Goal: Information Seeking & Learning: Find specific fact

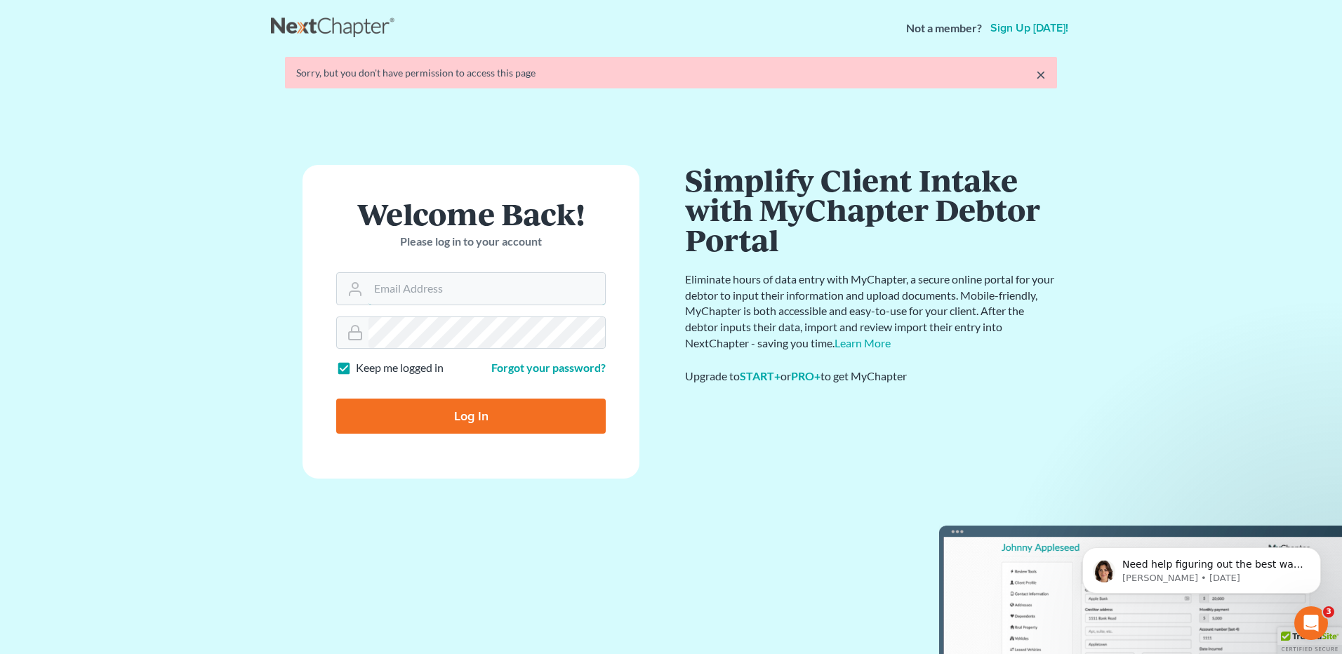
type input "[EMAIL_ADDRESS][DOMAIN_NAME]"
click at [432, 428] on form "Welcome Back! Please log in to your account Email Address [EMAIL_ADDRESS][DOMAI…" at bounding box center [470, 322] width 337 height 314
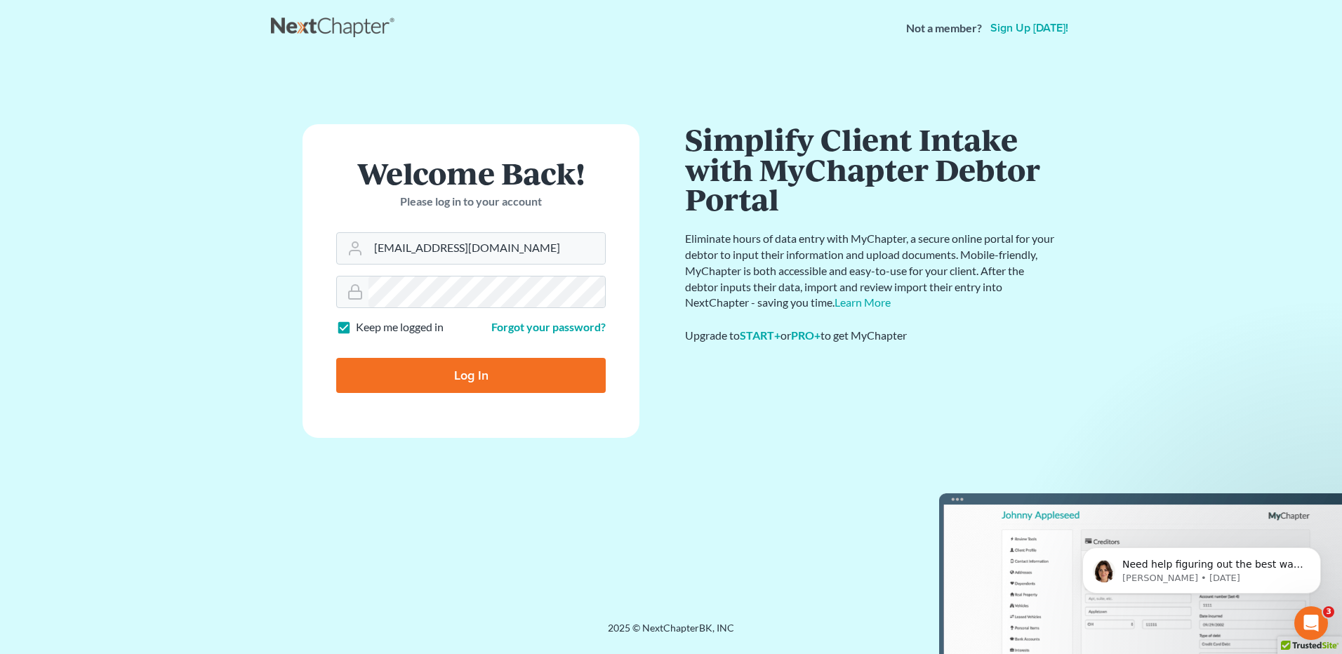
click at [456, 376] on input "Log In" at bounding box center [470, 375] width 269 height 35
type input "Thinking..."
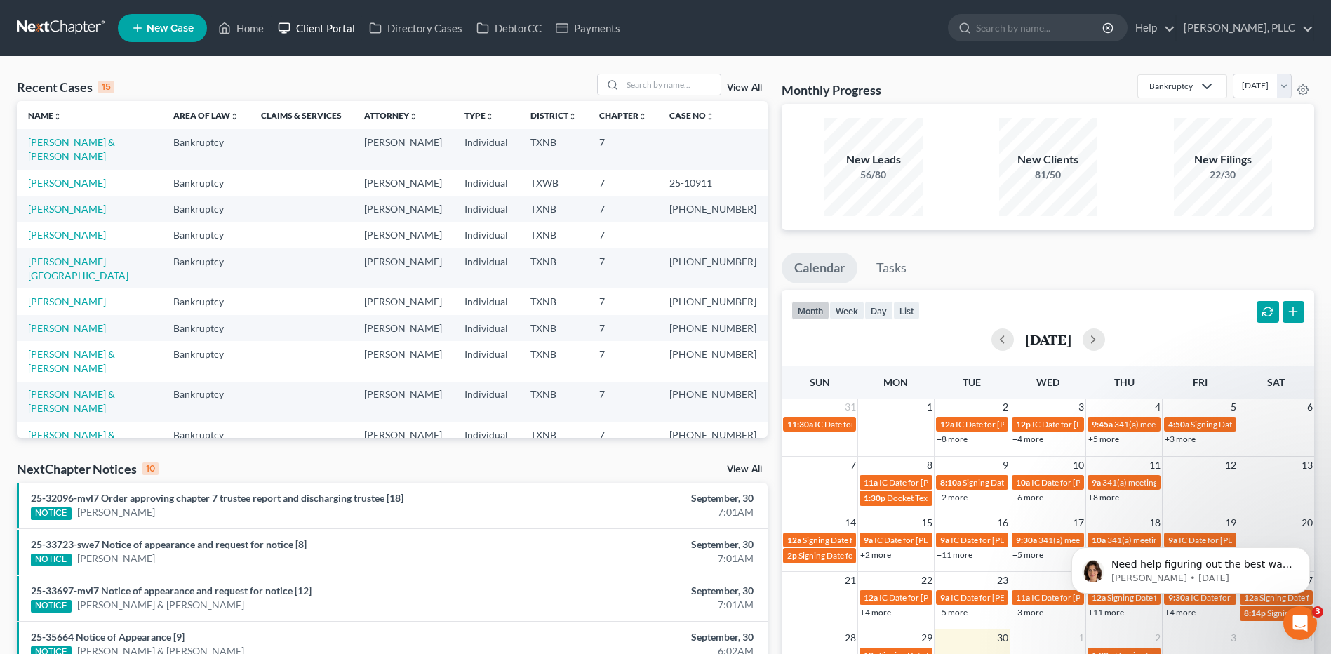
click at [330, 28] on link "Client Portal" at bounding box center [316, 27] width 91 height 25
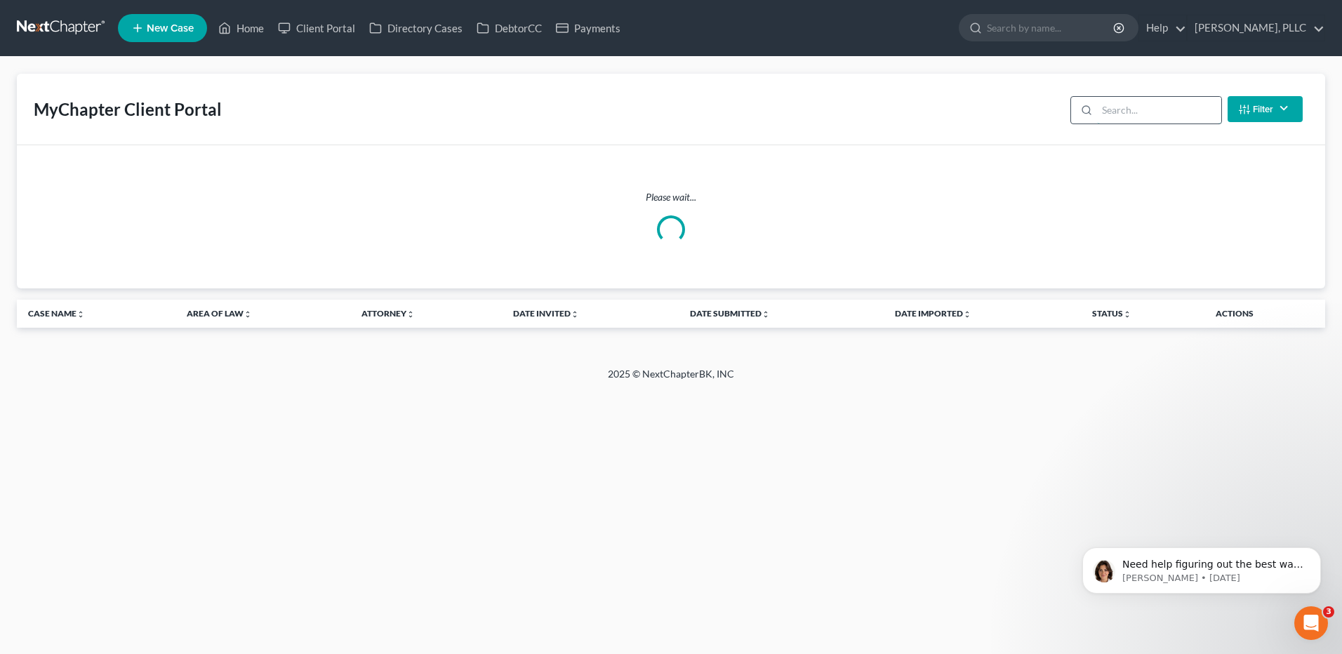
click at [1138, 109] on input "search" at bounding box center [1159, 110] width 124 height 27
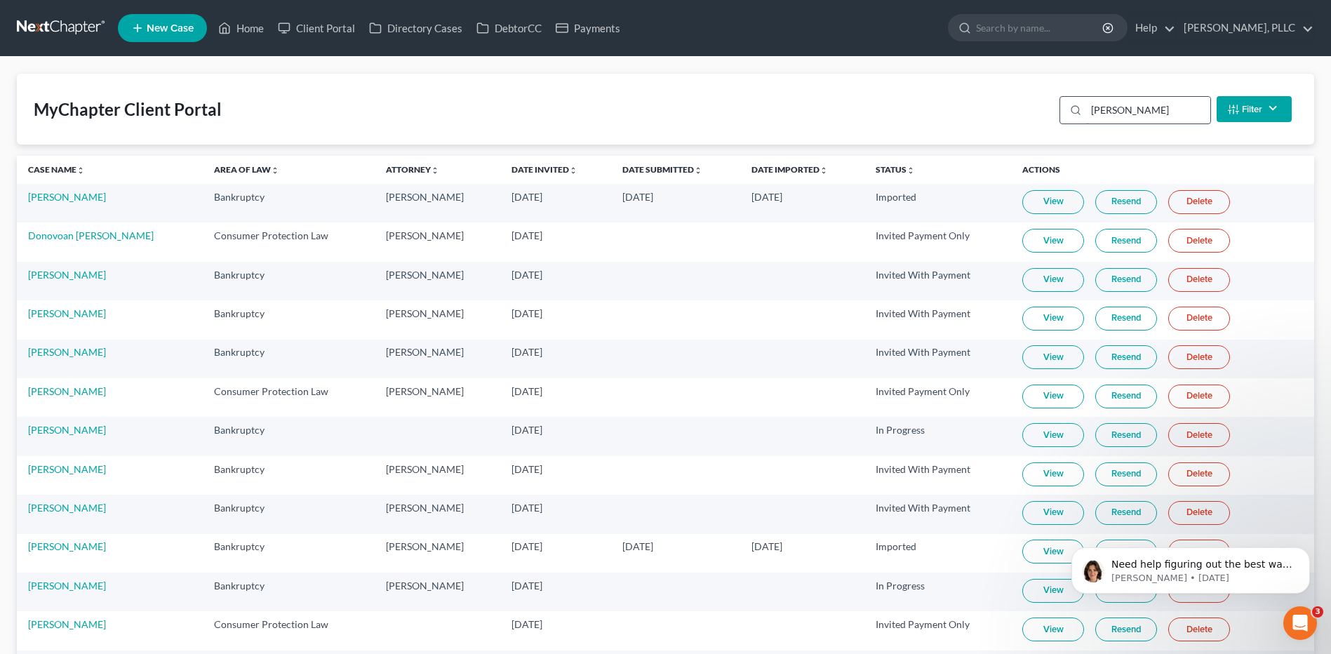
click at [1125, 112] on input "martin" at bounding box center [1148, 110] width 124 height 27
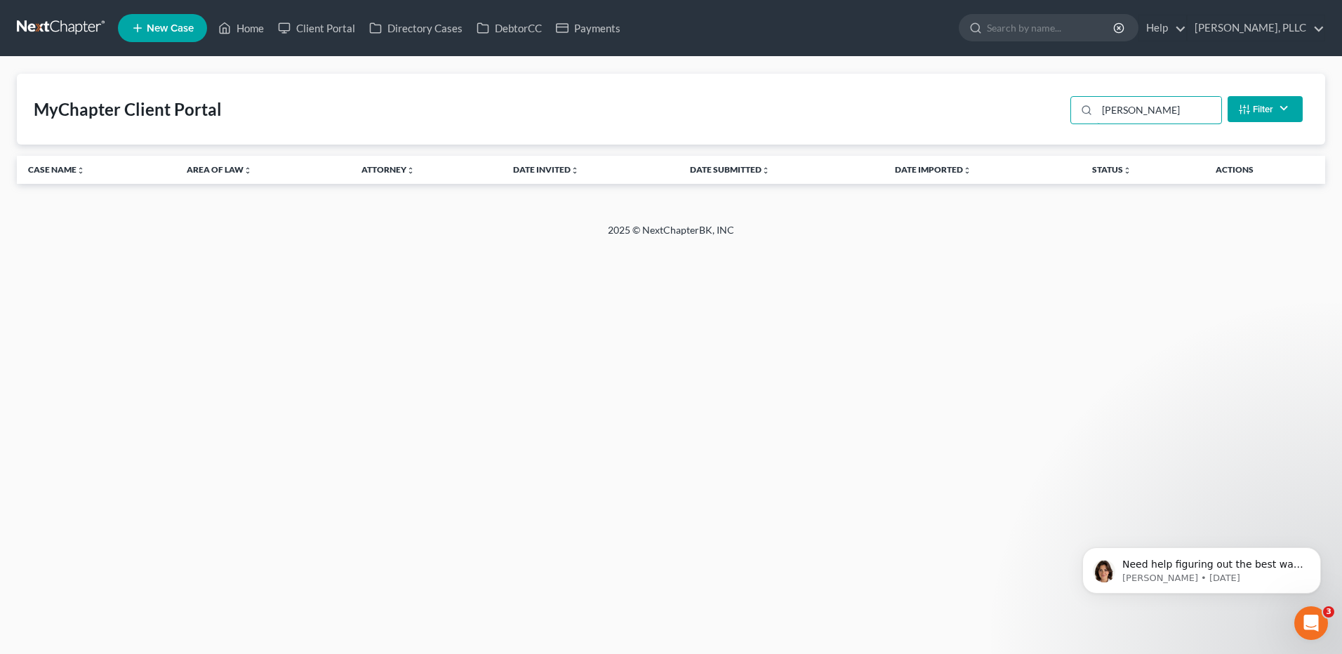
type input "martin-moore"
click at [314, 29] on link "Client Portal" at bounding box center [316, 27] width 91 height 25
click at [315, 24] on link "Client Portal" at bounding box center [316, 27] width 91 height 25
click at [316, 30] on link "Client Portal" at bounding box center [316, 27] width 91 height 25
click at [317, 30] on link "Client Portal" at bounding box center [316, 27] width 91 height 25
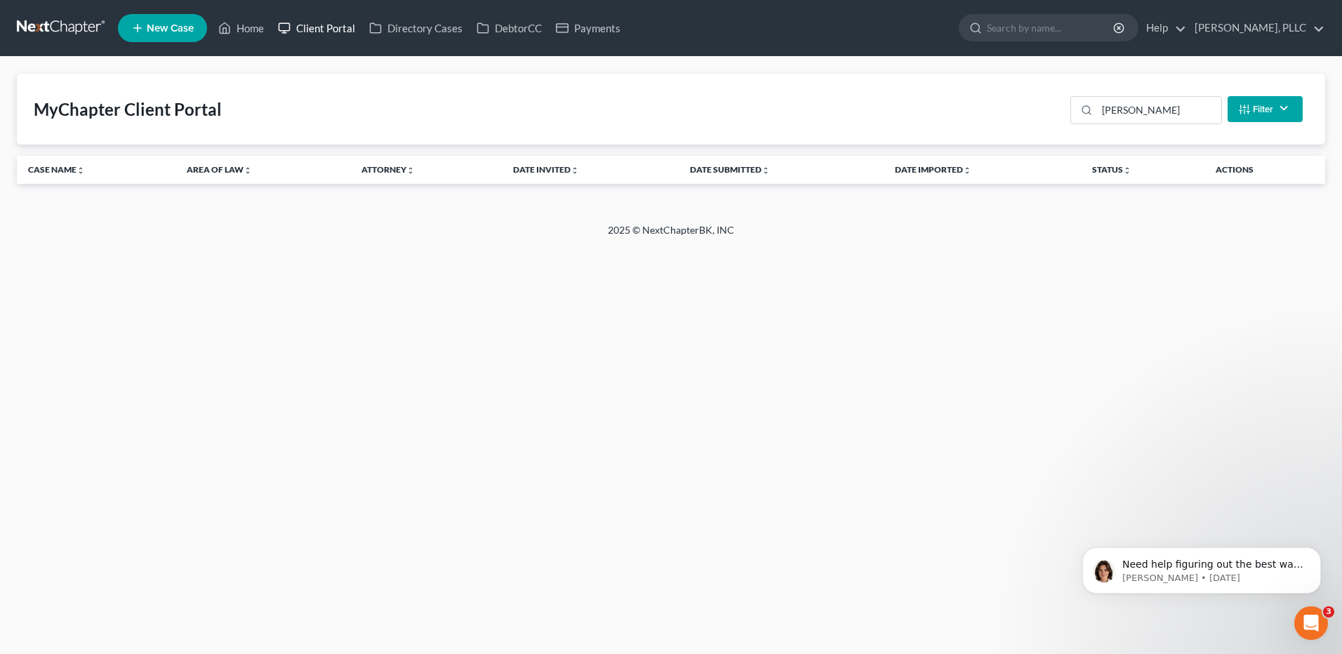
click at [319, 28] on link "Client Portal" at bounding box center [316, 27] width 91 height 25
drag, startPoint x: 1169, startPoint y: 109, endPoint x: 1062, endPoint y: 102, distance: 107.6
click at [1062, 102] on div "MyChapter Client Portal martin-moore Filter Status Filter... Invited With Payme…" at bounding box center [671, 109] width 1308 height 71
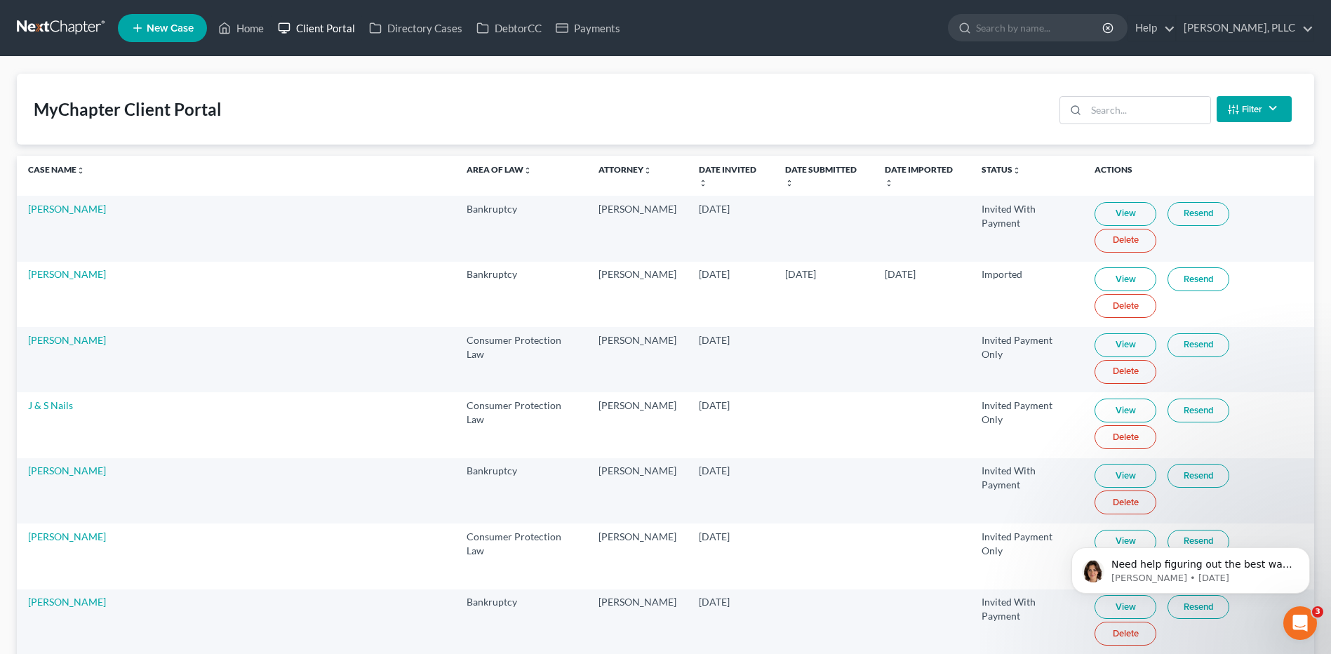
click at [320, 29] on link "Client Portal" at bounding box center [316, 27] width 91 height 25
click at [236, 27] on link "Home" at bounding box center [241, 27] width 60 height 25
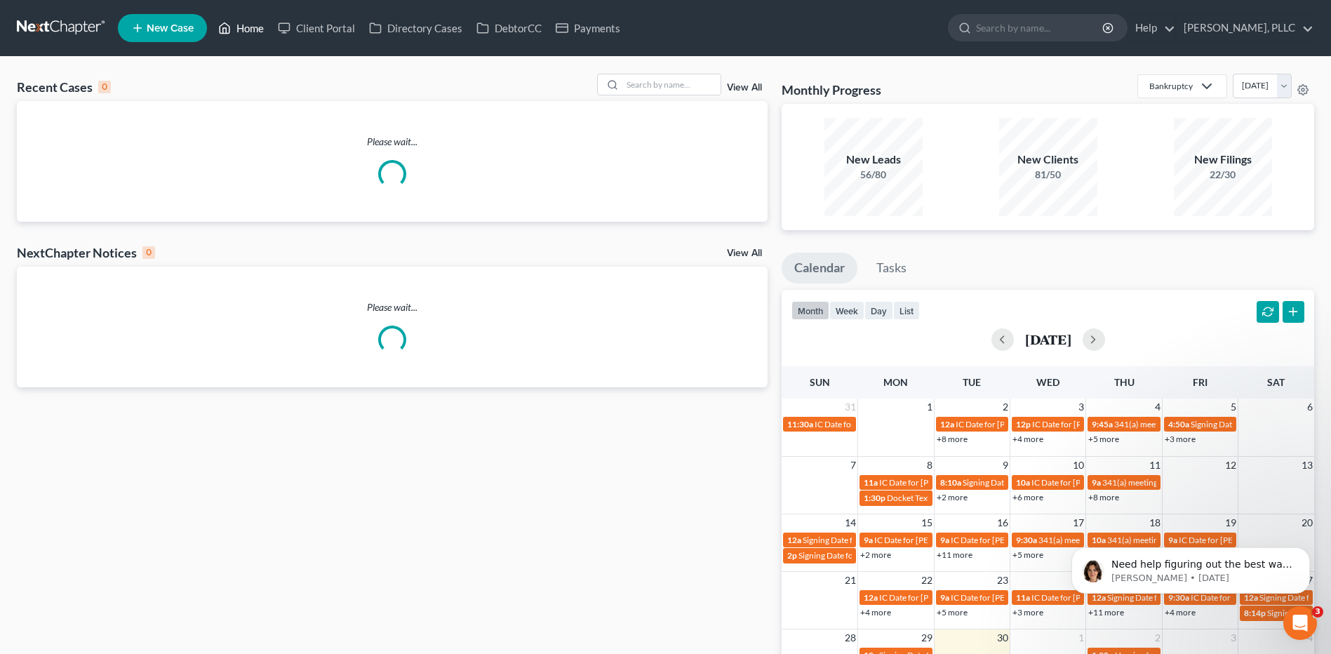
click at [238, 27] on link "Home" at bounding box center [241, 27] width 60 height 25
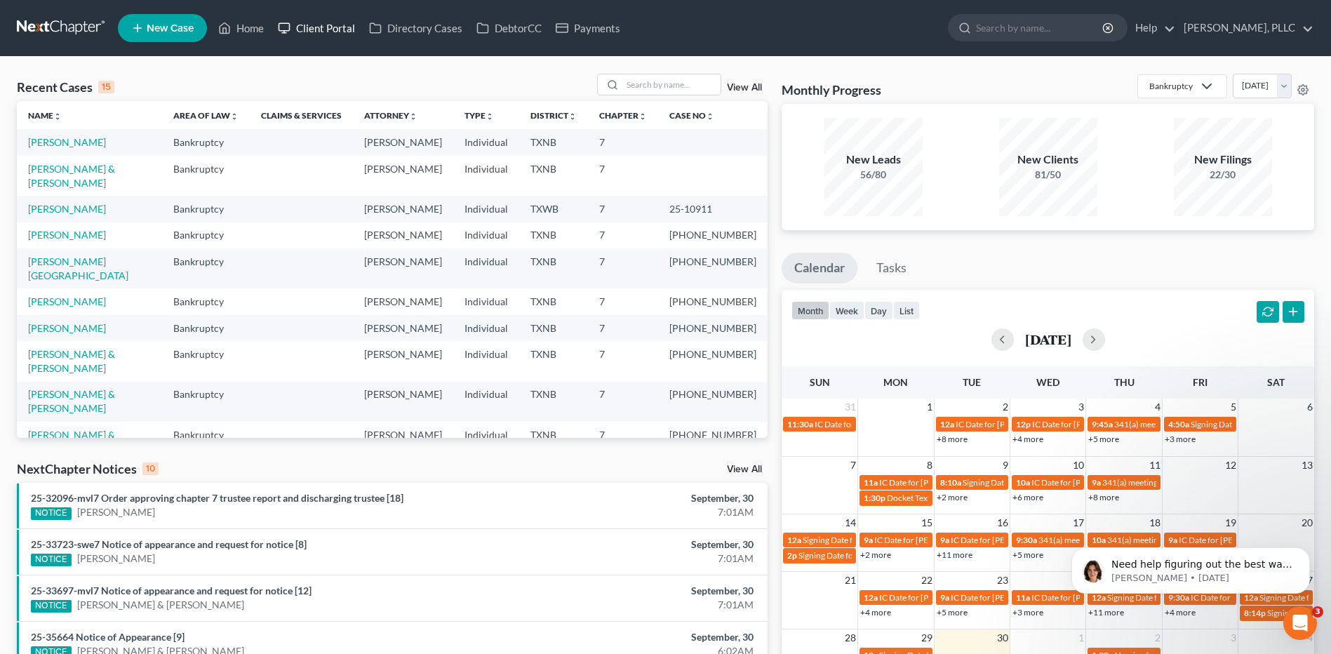
click at [309, 25] on link "Client Portal" at bounding box center [316, 27] width 91 height 25
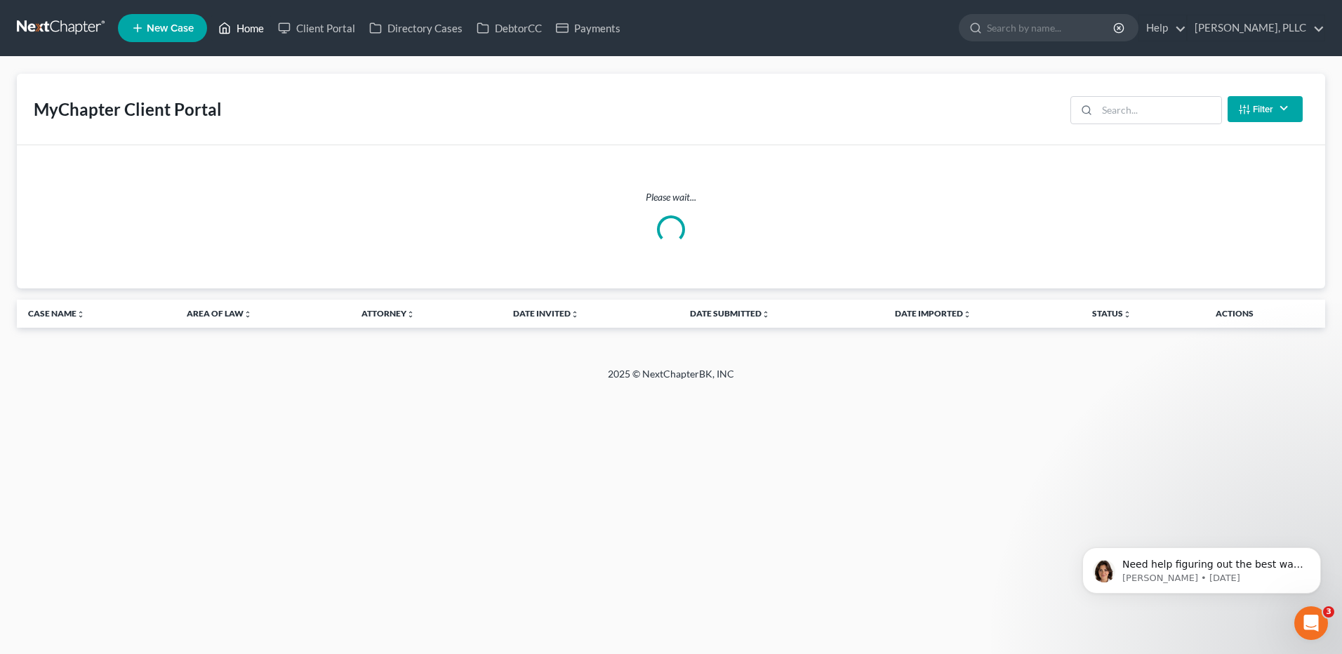
click at [248, 26] on link "Home" at bounding box center [241, 27] width 60 height 25
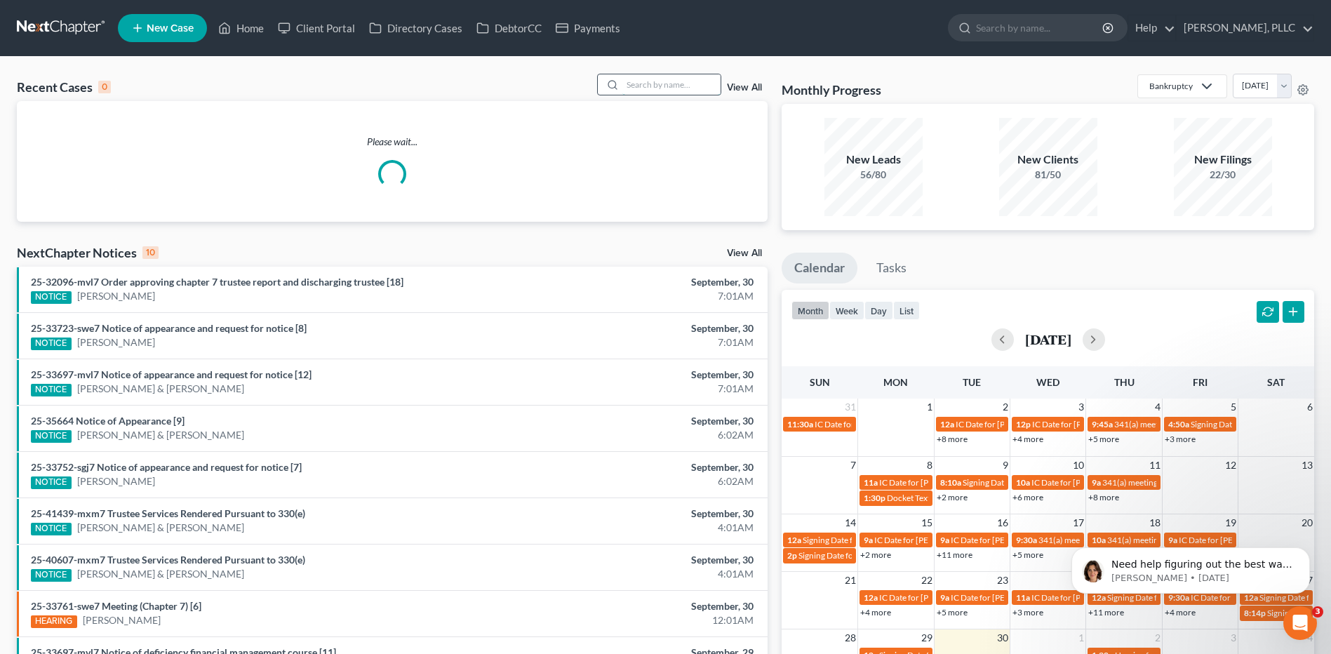
click at [662, 83] on input "search" at bounding box center [671, 84] width 98 height 20
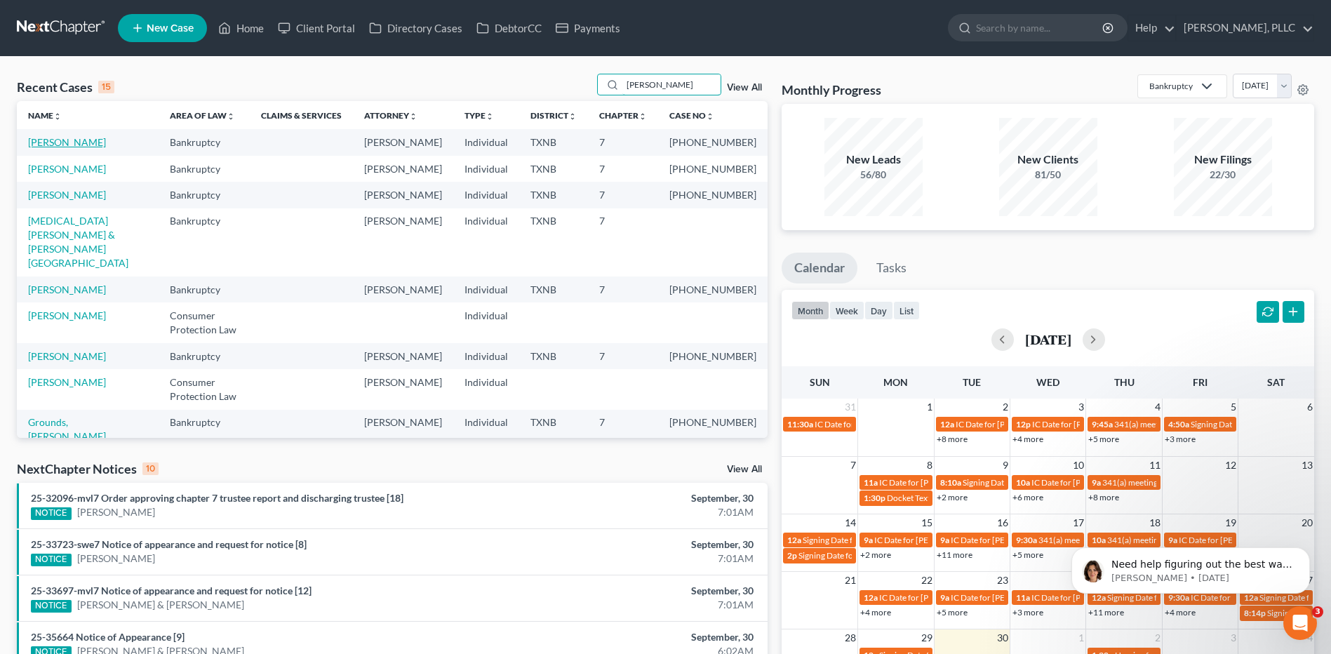
type input "martin"
click at [88, 142] on link "Martin-Moore, Ashley" at bounding box center [67, 142] width 78 height 12
select select "0"
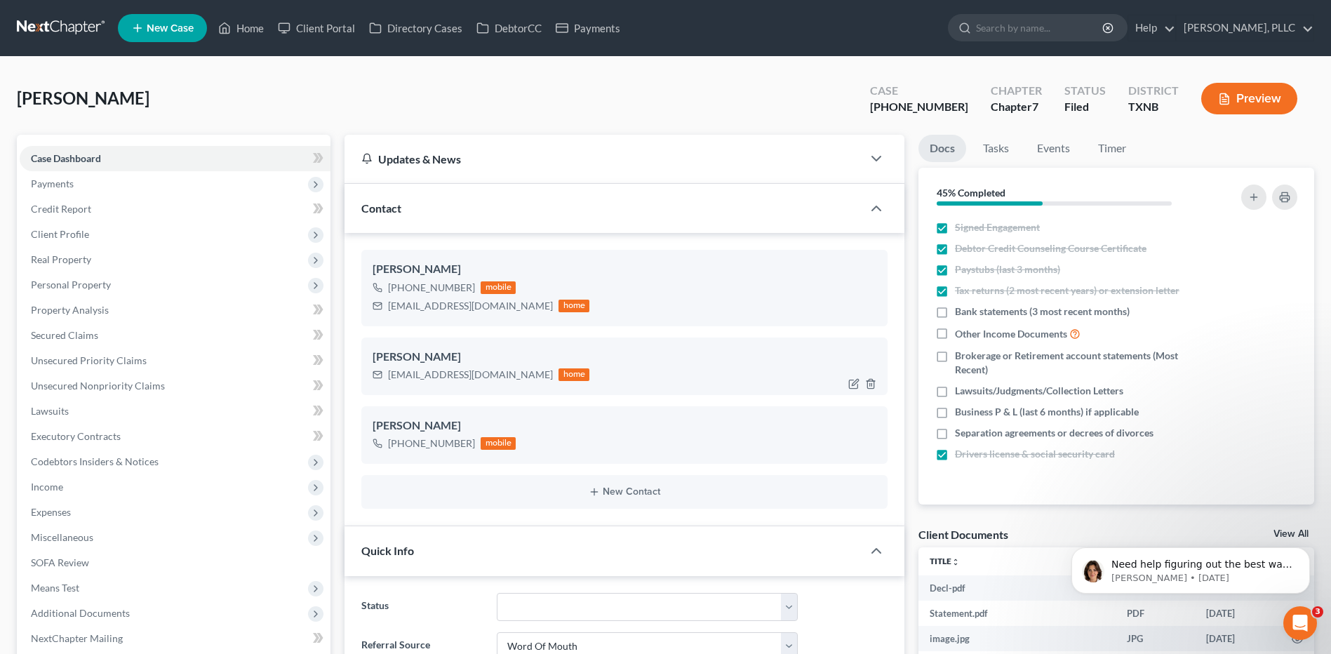
scroll to position [2789, 0]
drag, startPoint x: 389, startPoint y: 375, endPoint x: 486, endPoint y: 373, distance: 96.9
click at [486, 373] on div "ashley.mm88@aol.com" at bounding box center [470, 375] width 165 height 14
copy div "ashley.mm88@aol.com"
click at [91, 615] on span "Additional Documents" at bounding box center [80, 613] width 99 height 12
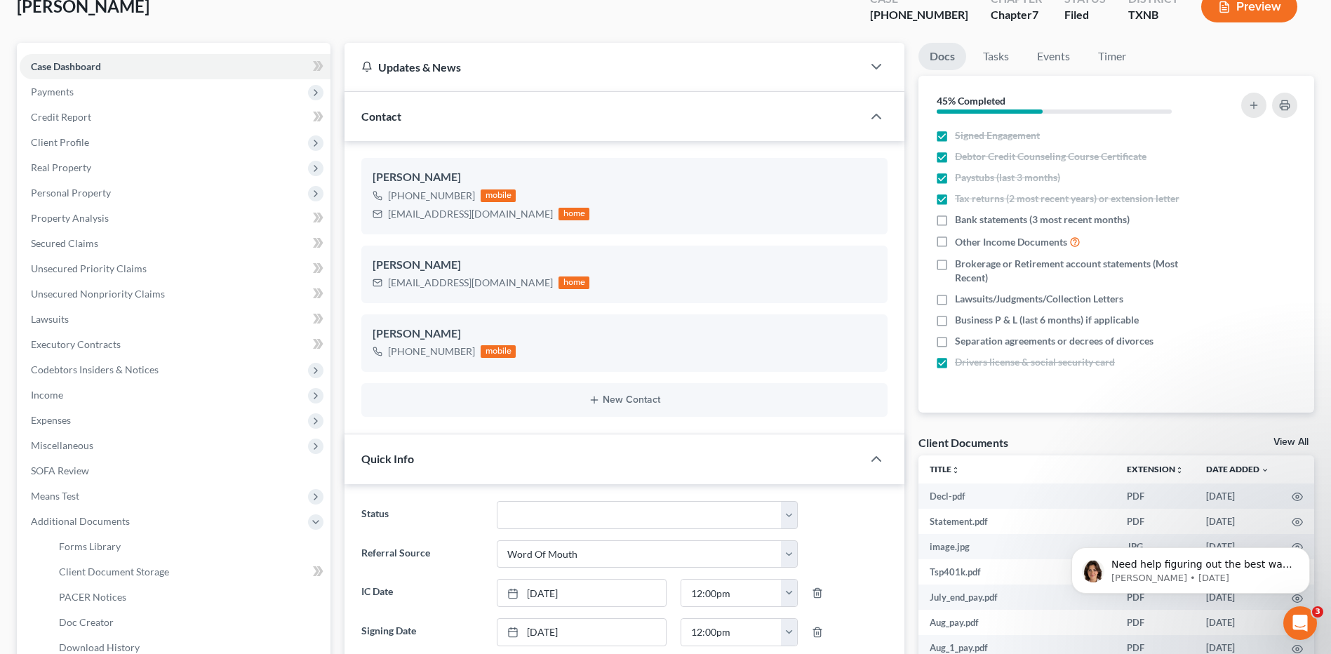
scroll to position [210, 0]
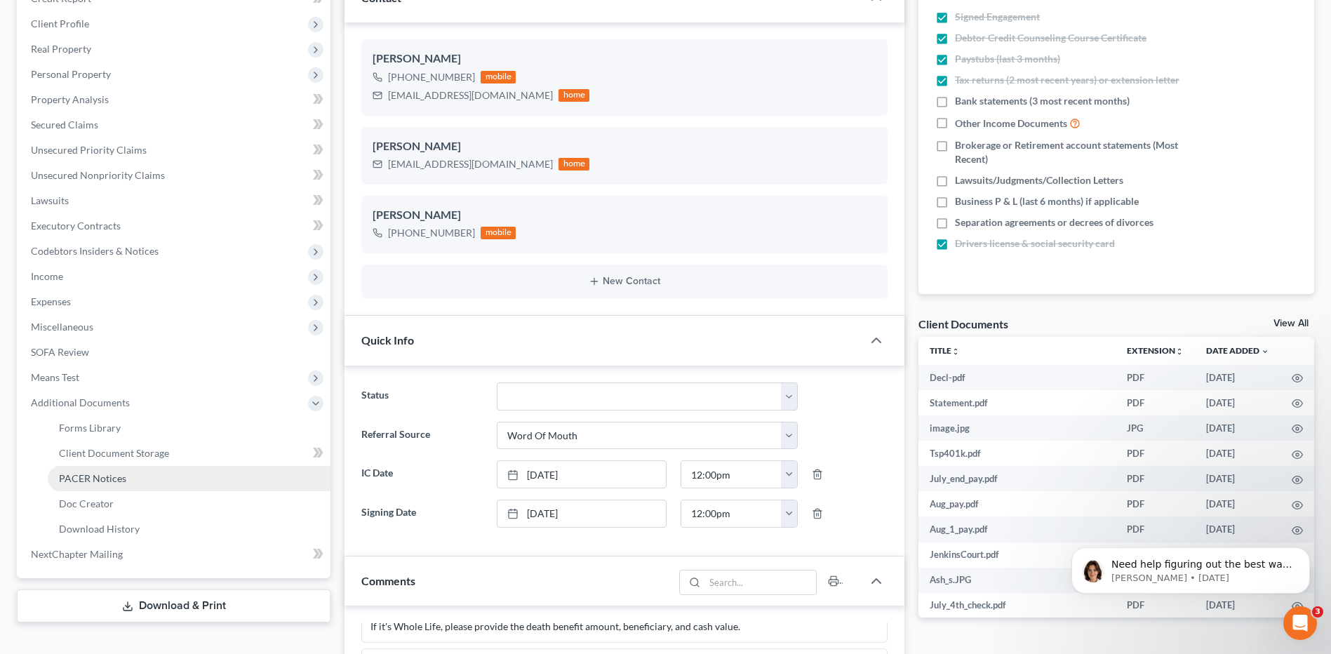
click at [97, 479] on span "PACER Notices" at bounding box center [92, 478] width 67 height 12
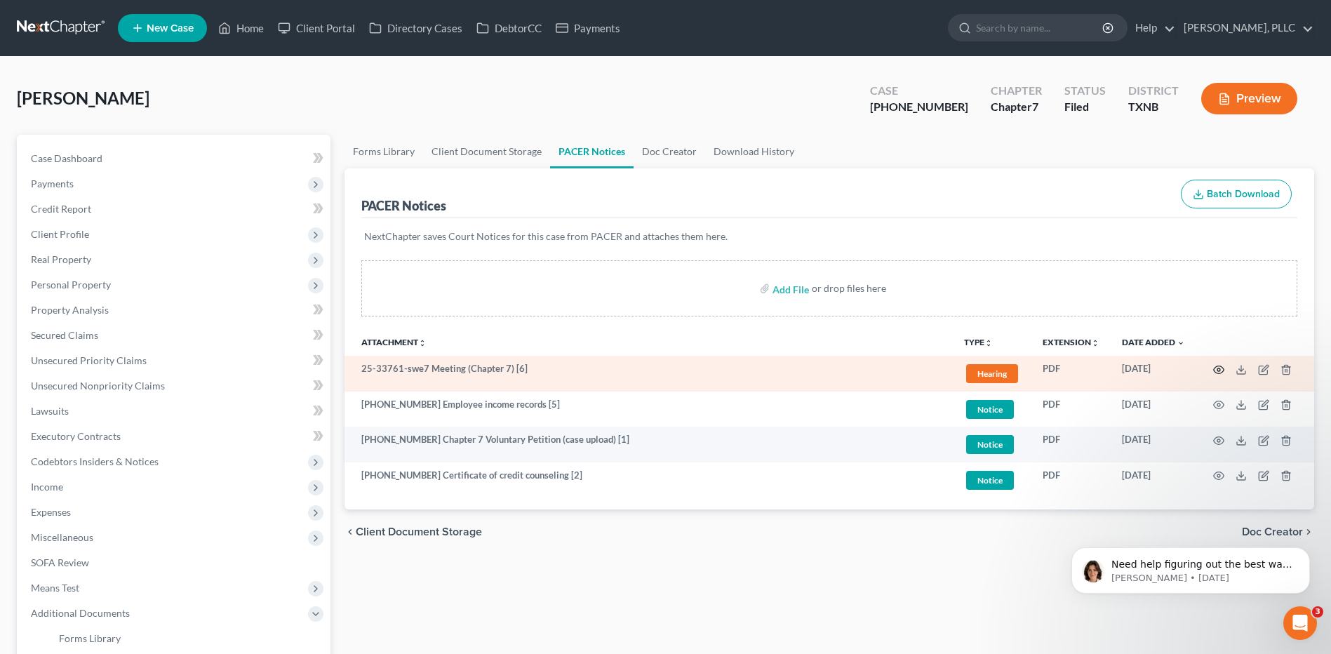
click at [1219, 370] on icon "button" at bounding box center [1218, 369] width 11 height 11
